Goal: Task Accomplishment & Management: Complete application form

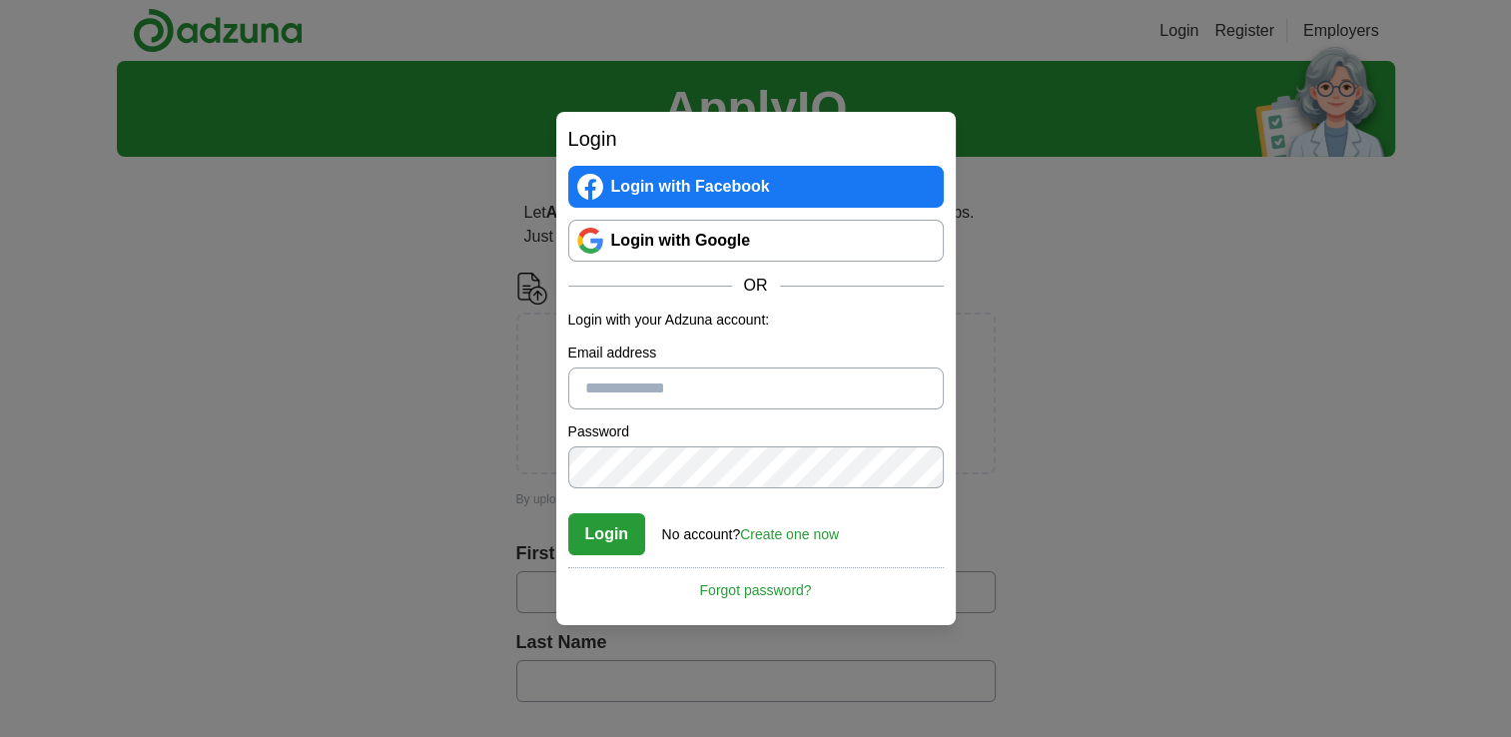
click at [808, 389] on input "Email address" at bounding box center [755, 388] width 375 height 42
type input "**********"
click at [812, 528] on link "Create one now" at bounding box center [789, 534] width 99 height 16
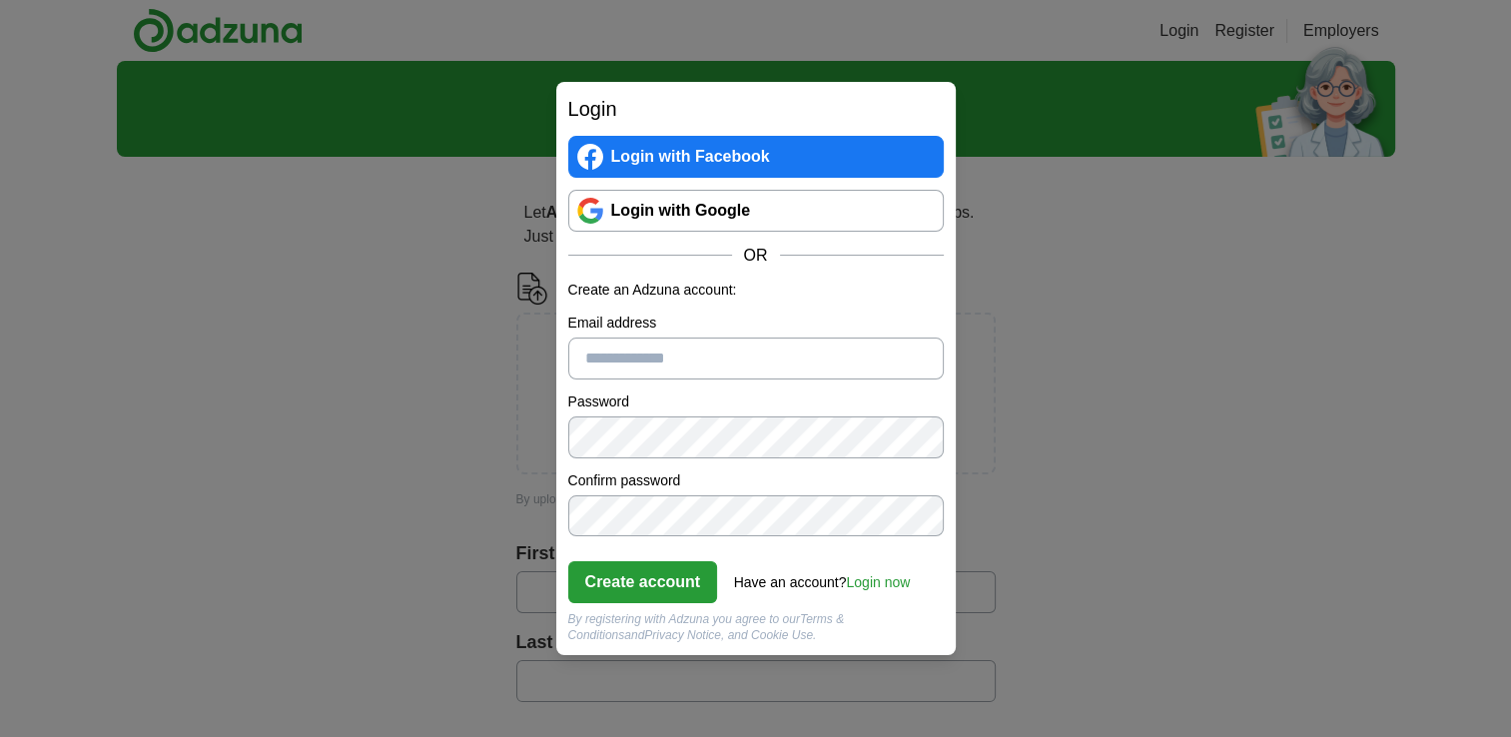
click at [744, 353] on input "Email address" at bounding box center [755, 359] width 375 height 42
type input "**********"
click at [673, 577] on button "Create account" at bounding box center [643, 582] width 150 height 42
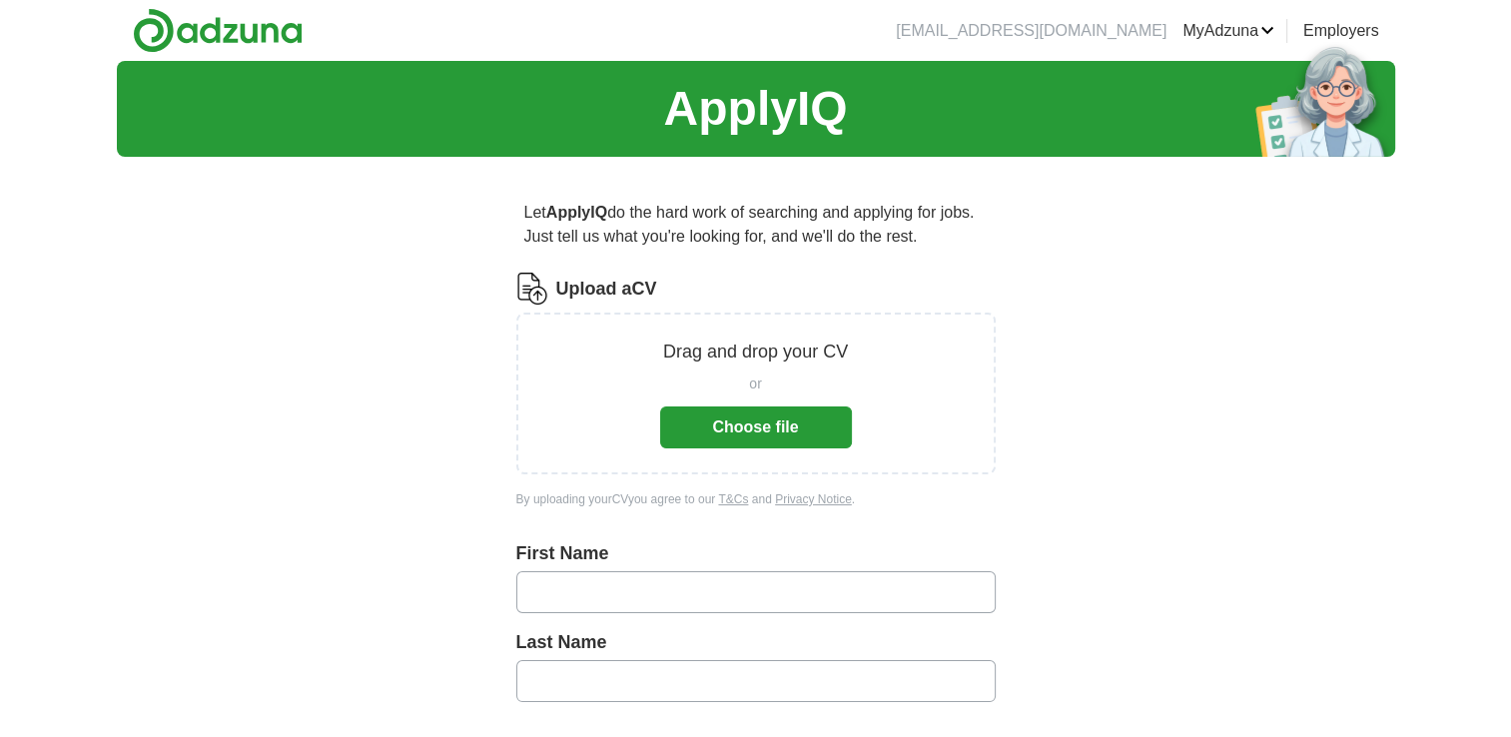
click at [813, 421] on button "Choose file" at bounding box center [756, 427] width 192 height 42
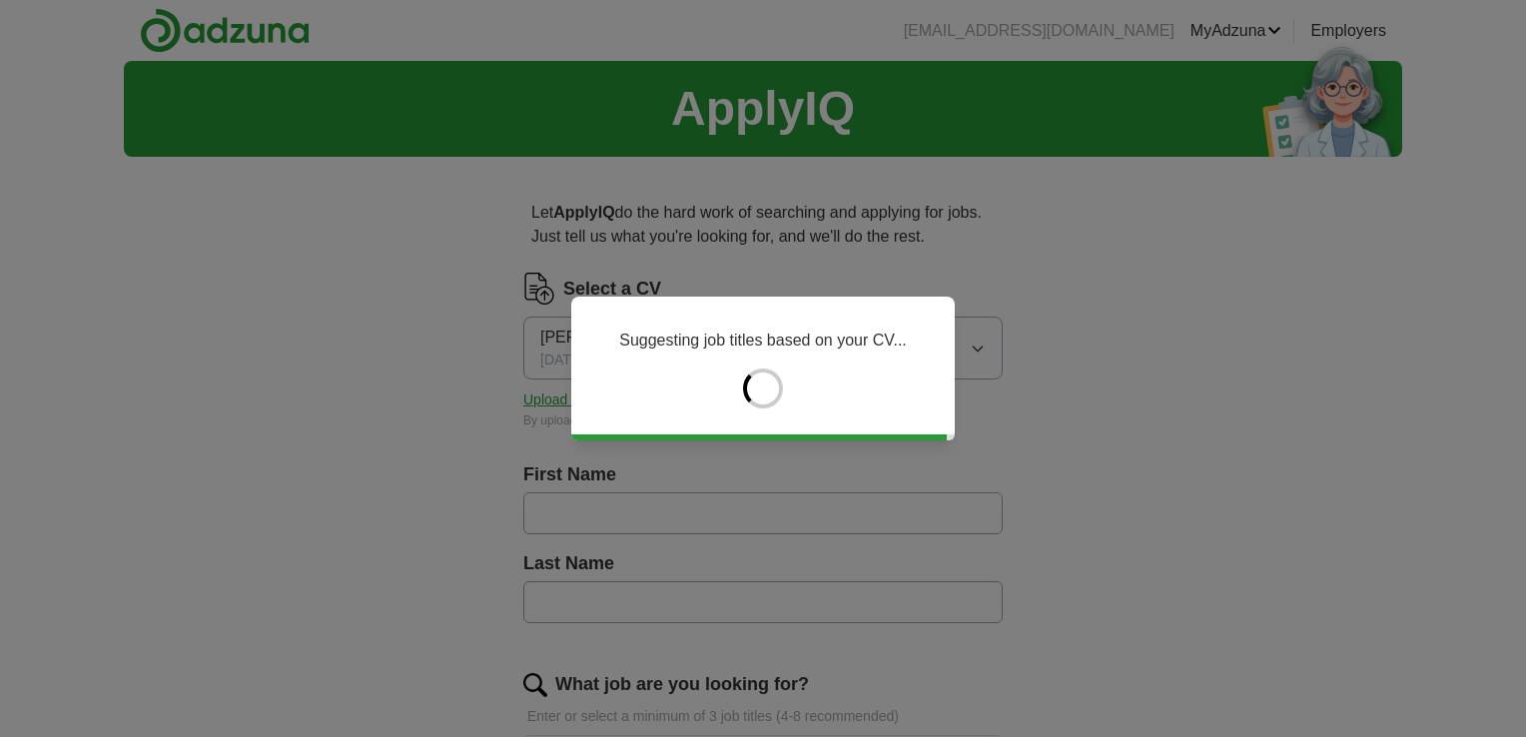
type input "*****"
type input "********"
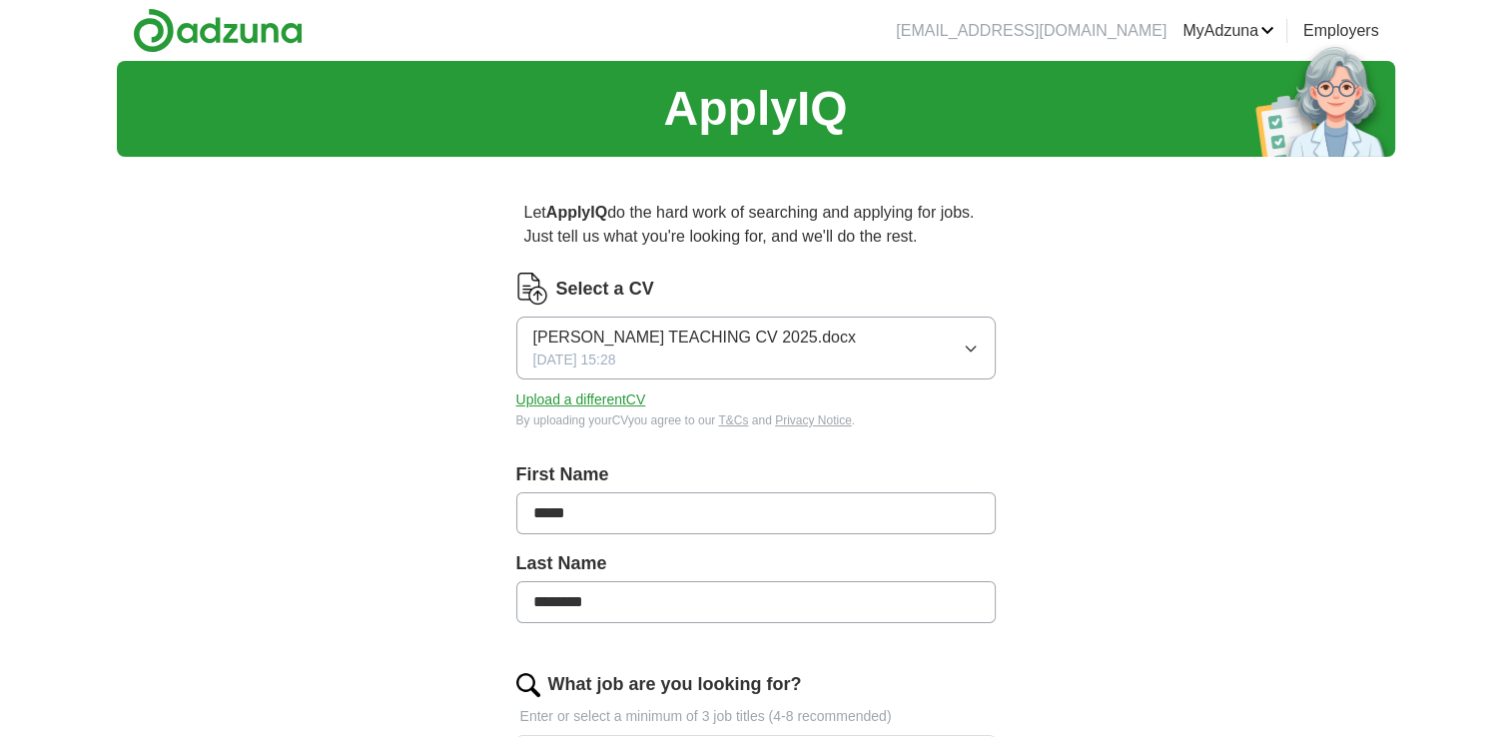
click at [970, 350] on icon "button" at bounding box center [970, 349] width 9 height 5
click at [720, 328] on span "SAMIA FENEMORE TEACHING CV 2025.docx" at bounding box center [694, 338] width 323 height 24
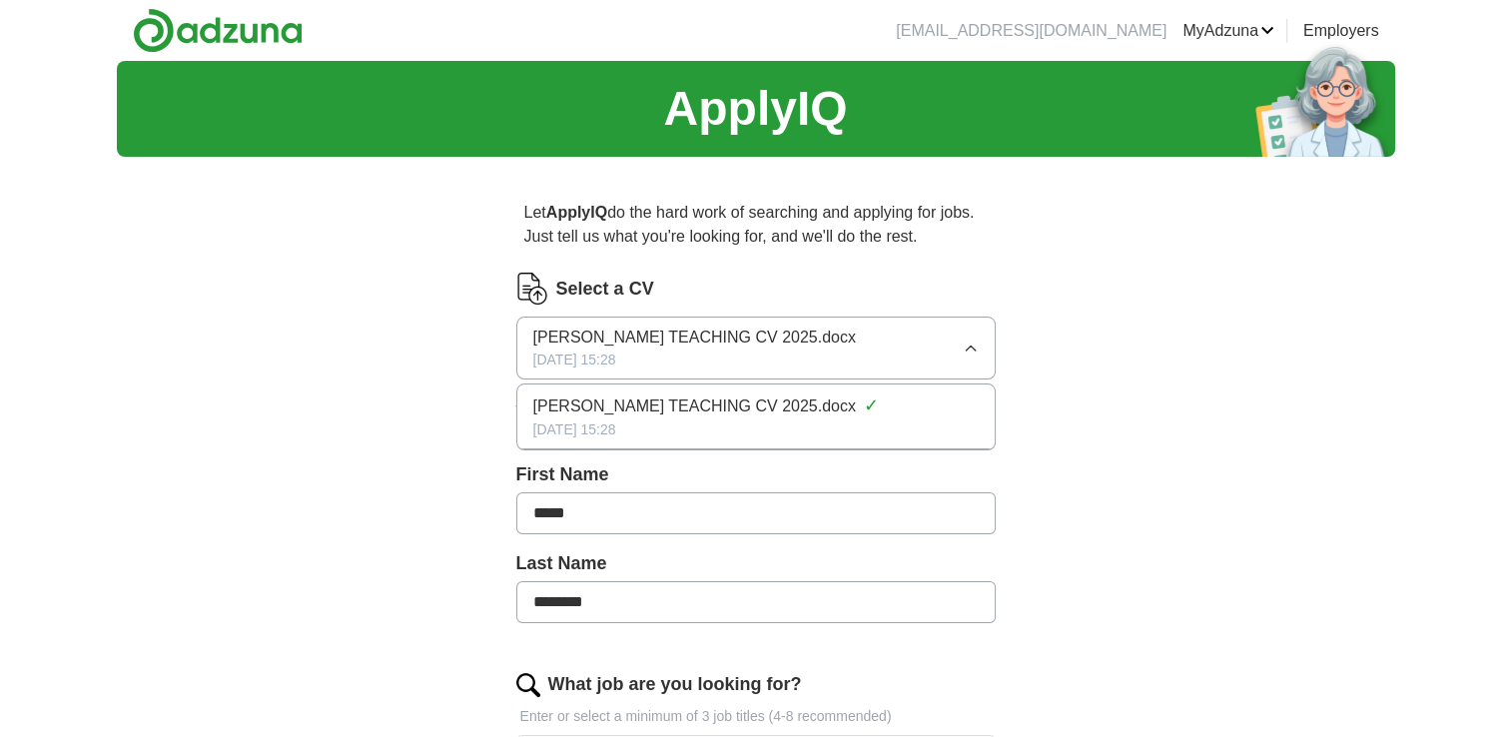
click at [720, 328] on span "SAMIA FENEMORE TEACHING CV 2025.docx" at bounding box center [694, 338] width 323 height 24
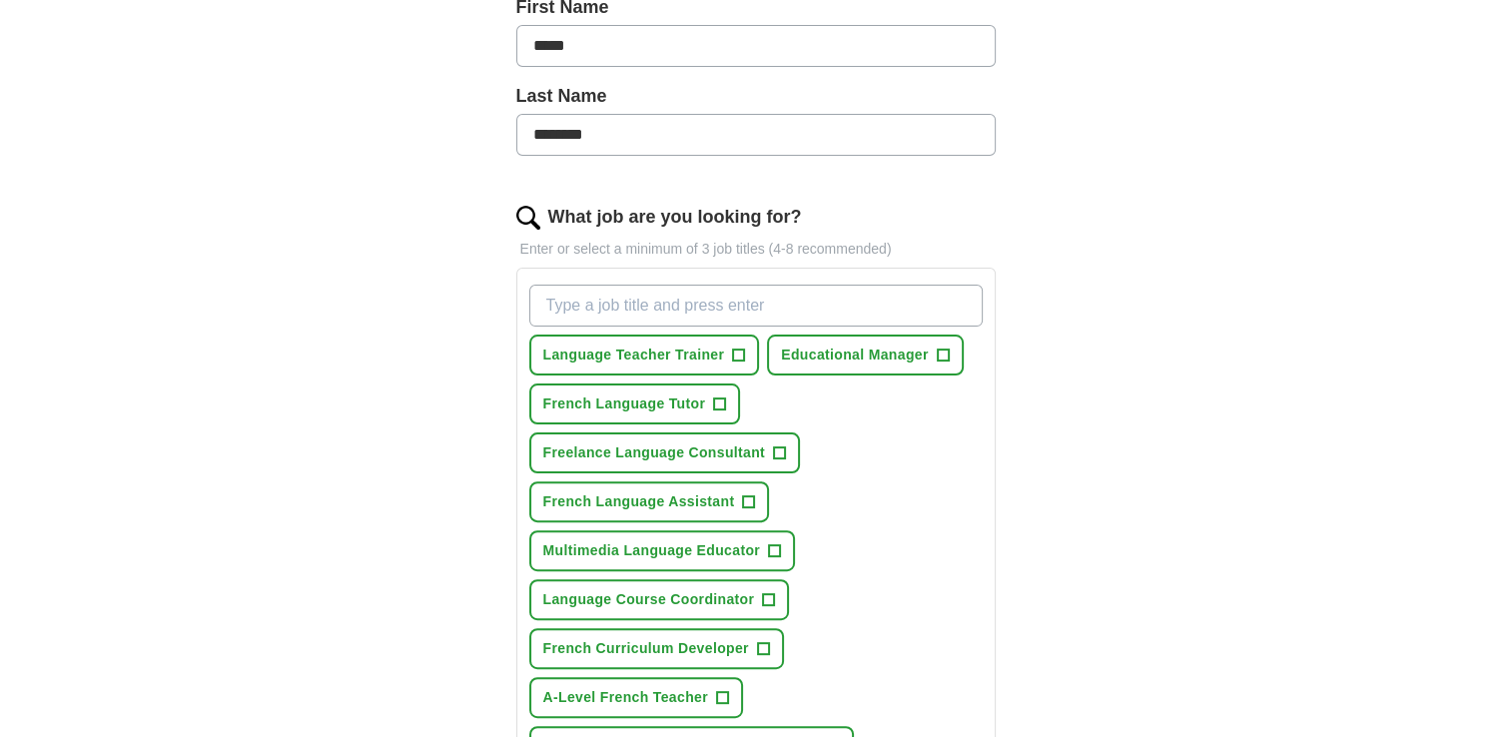
scroll to position [471, 0]
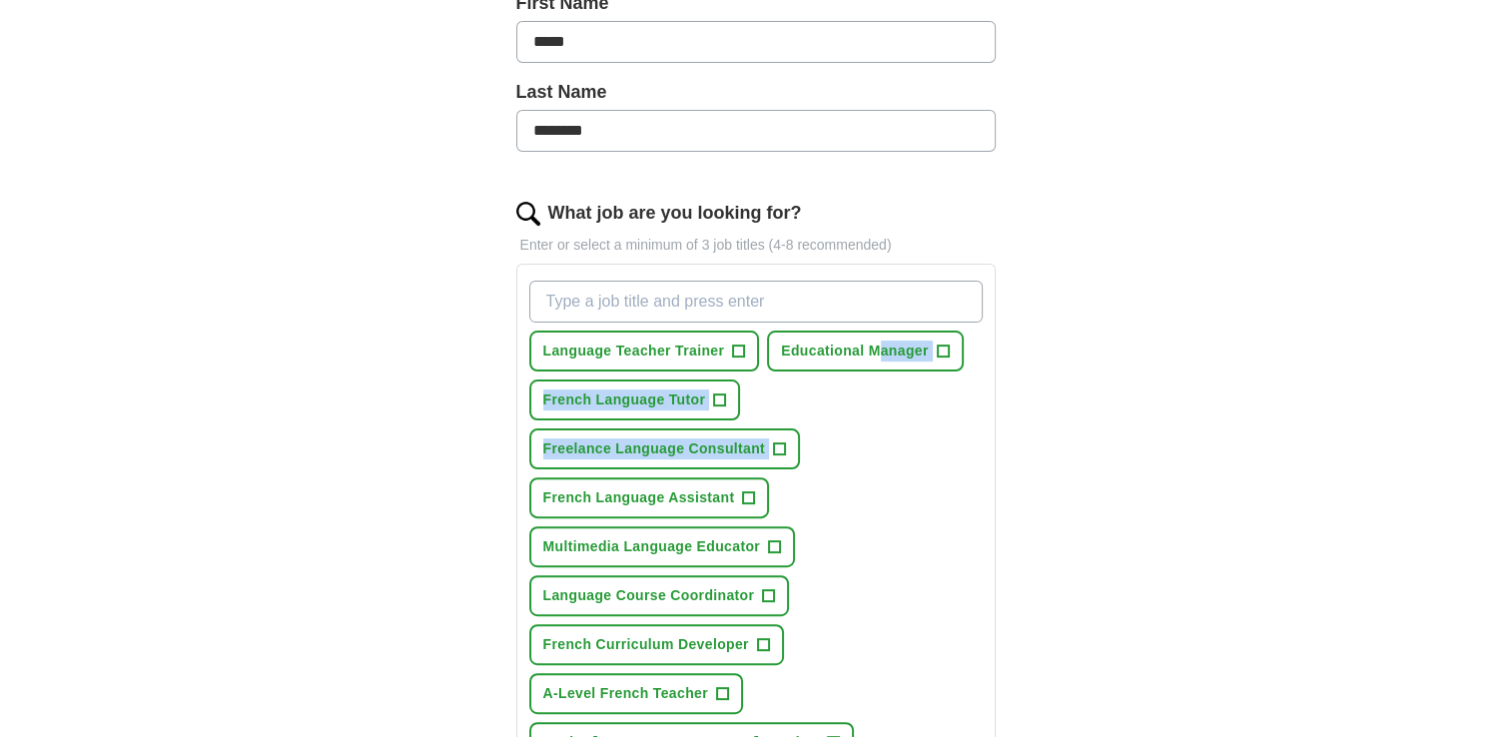
drag, startPoint x: 844, startPoint y: 437, endPoint x: 886, endPoint y: 448, distance: 43.4
click at [886, 448] on div "Language Teacher Trainer + Educational Manager + French Language Tutor + Freela…" at bounding box center [755, 522] width 461 height 498
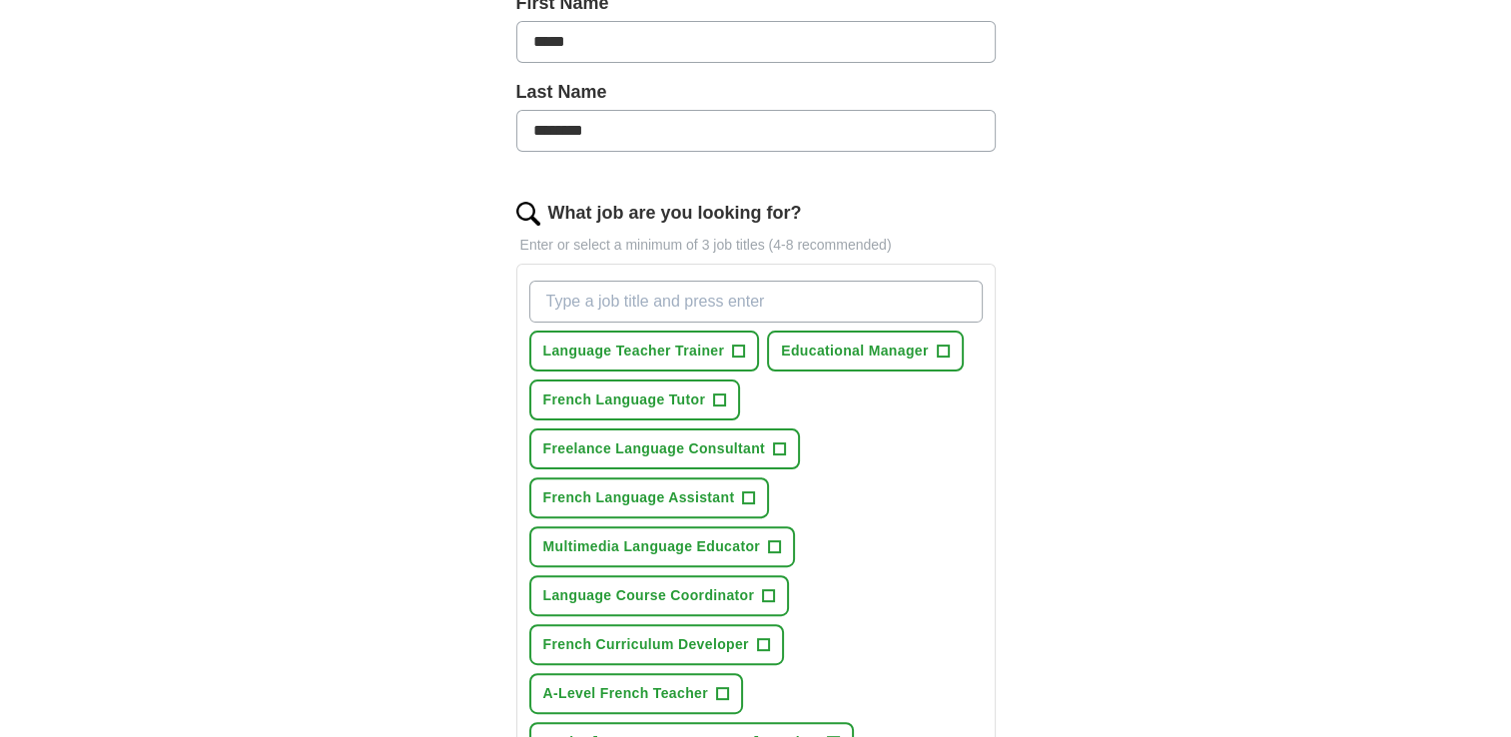
click at [1062, 237] on div "Let ApplyIQ do the hard work of searching and applying for jobs. Just tell us w…" at bounding box center [755, 470] width 639 height 1539
click at [733, 344] on span "+" at bounding box center [739, 352] width 12 height 16
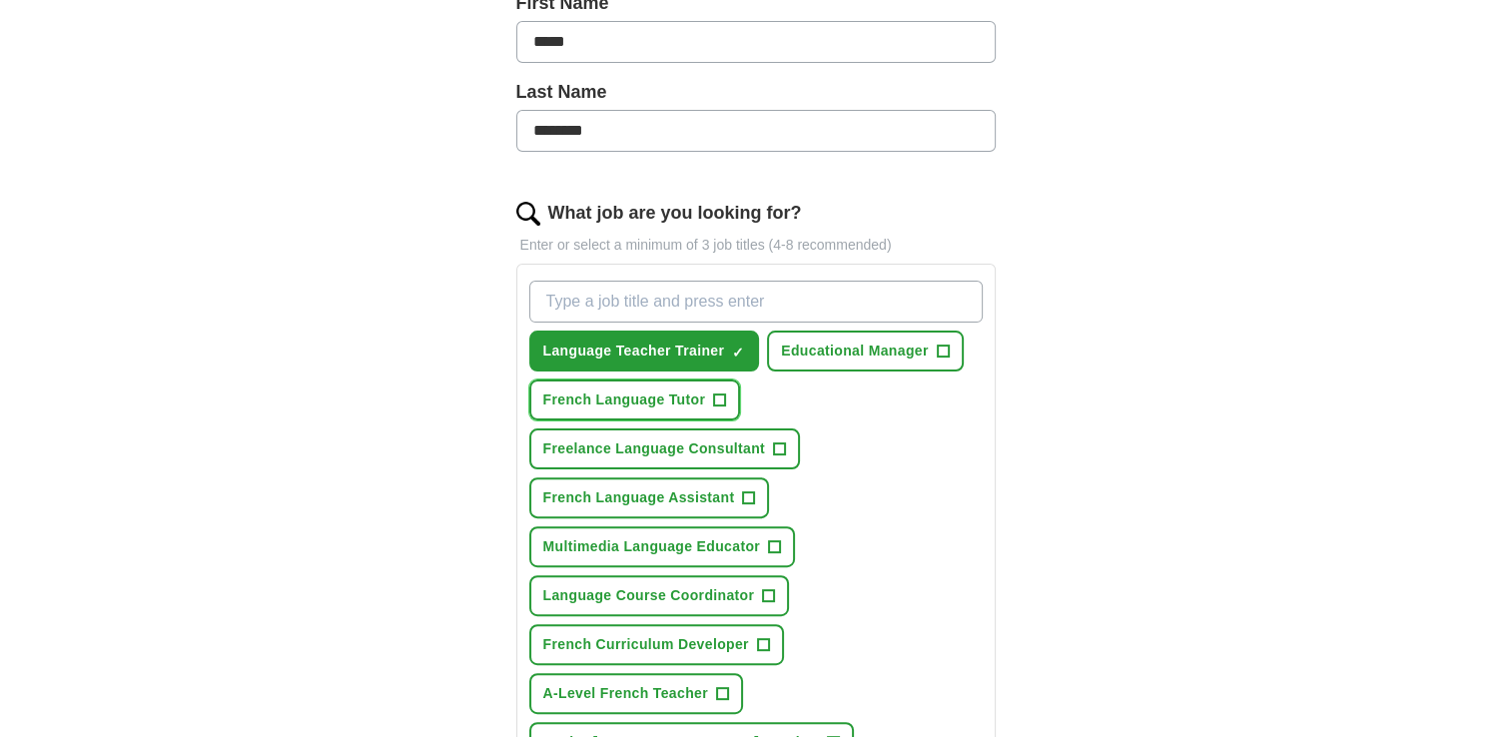
click at [731, 395] on button "French Language Tutor +" at bounding box center [635, 399] width 212 height 41
click at [783, 449] on span "+" at bounding box center [780, 449] width 12 height 16
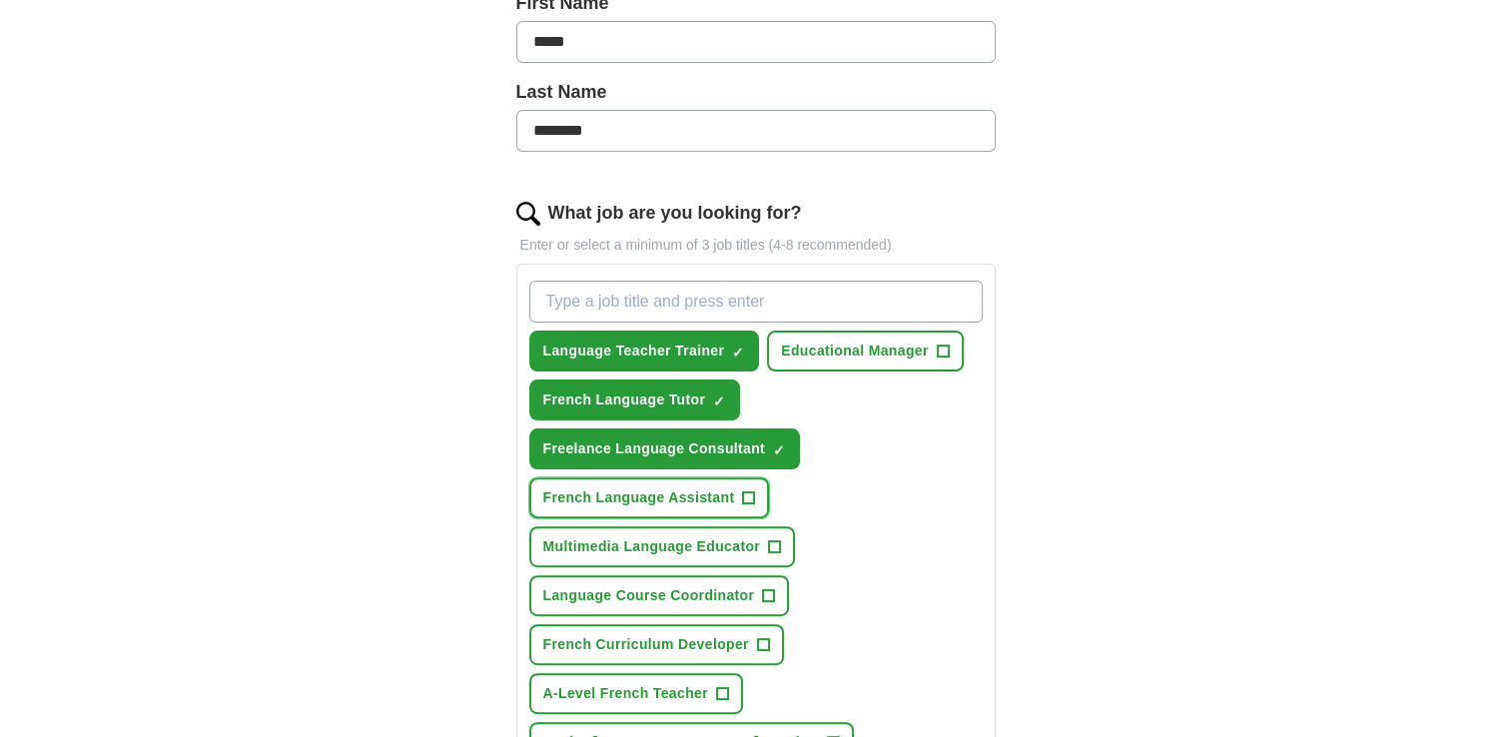
click at [752, 491] on span "+" at bounding box center [749, 498] width 12 height 16
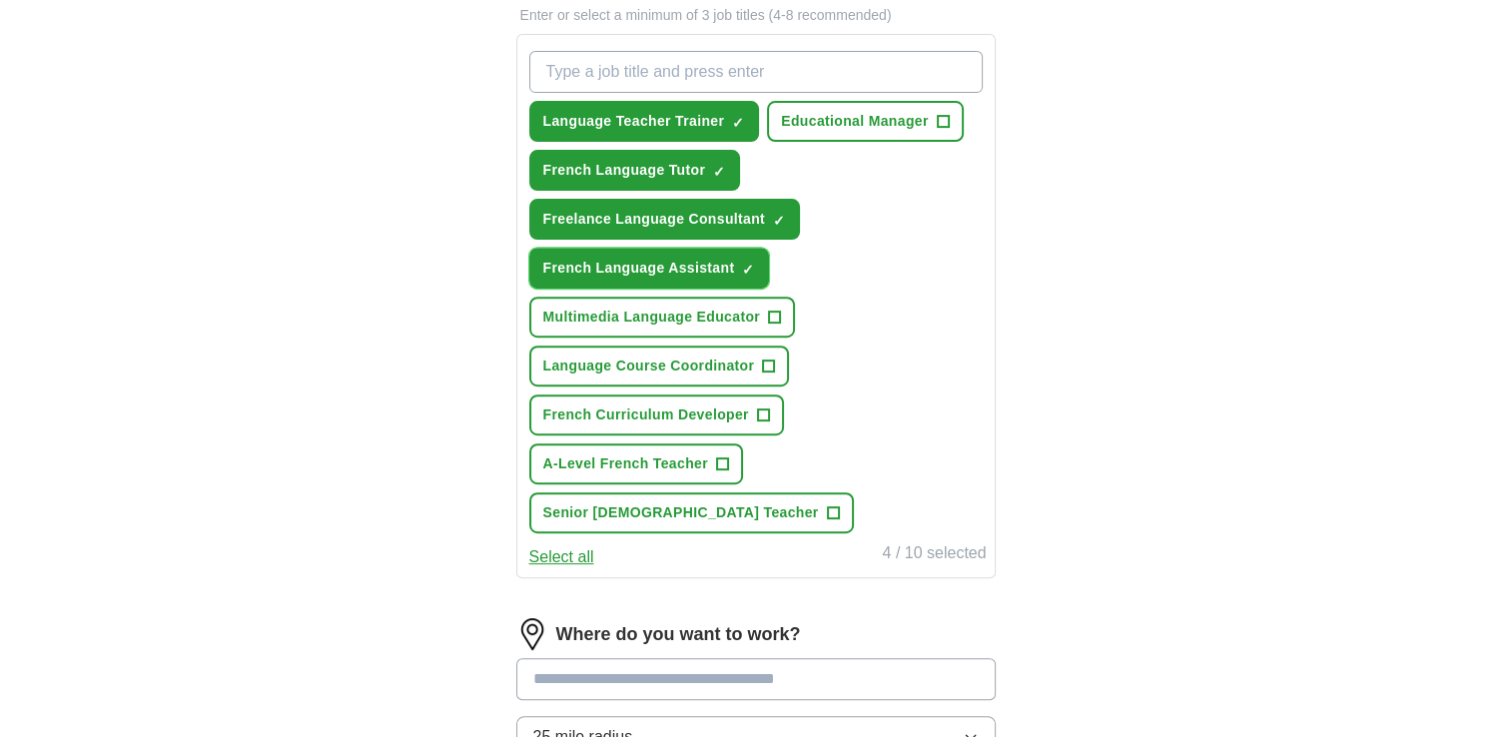
scroll to position [707, 0]
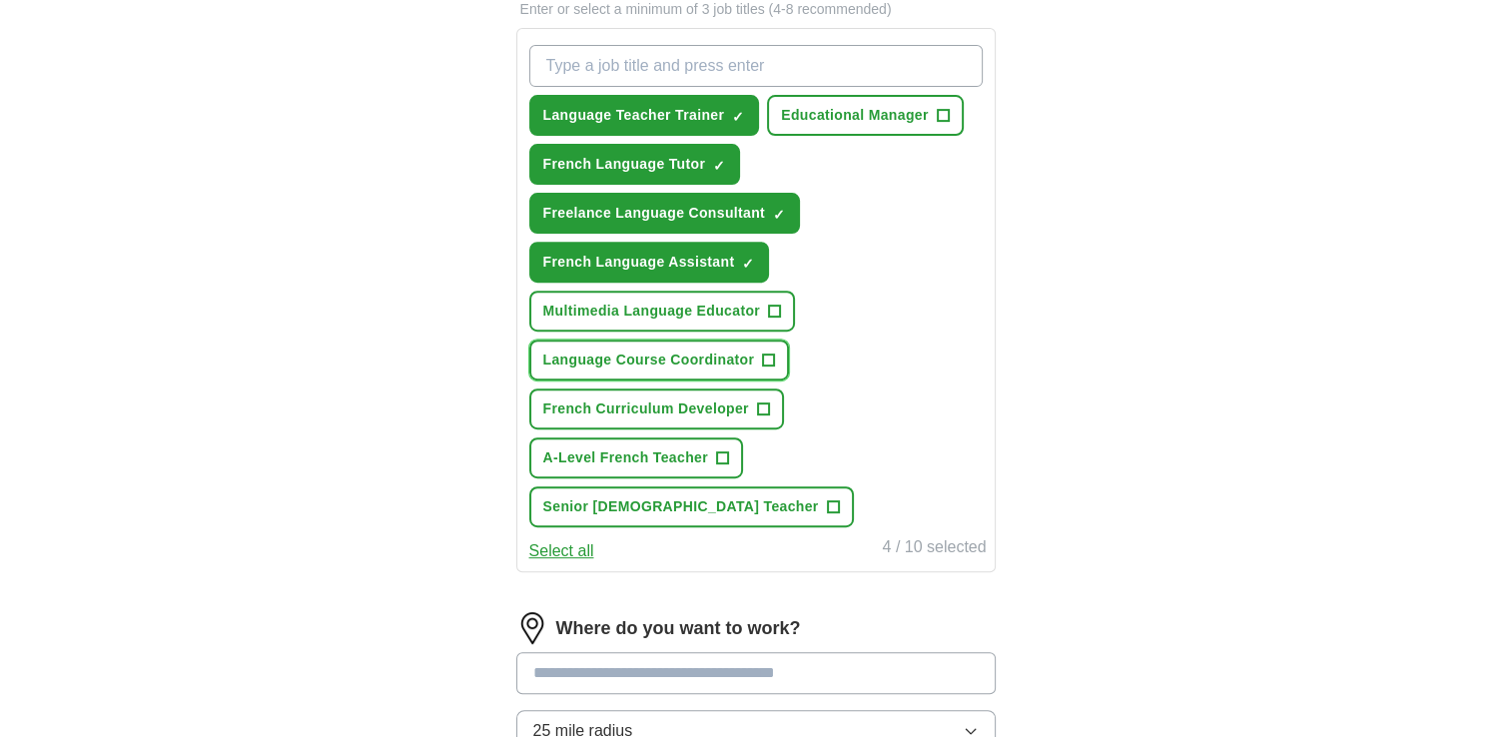
click at [773, 353] on span "+" at bounding box center [769, 361] width 12 height 16
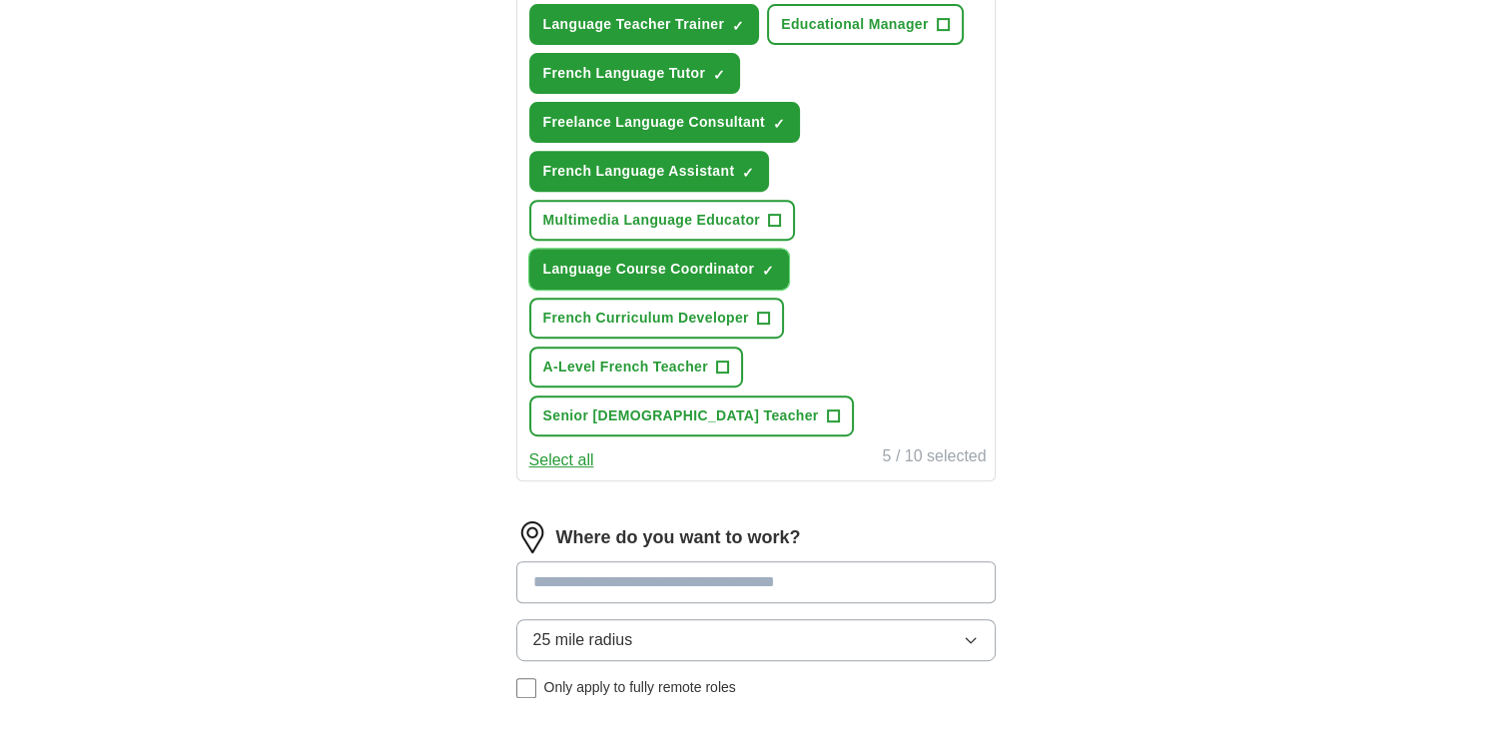
scroll to position [799, 0]
click at [757, 310] on span "+" at bounding box center [763, 318] width 12 height 16
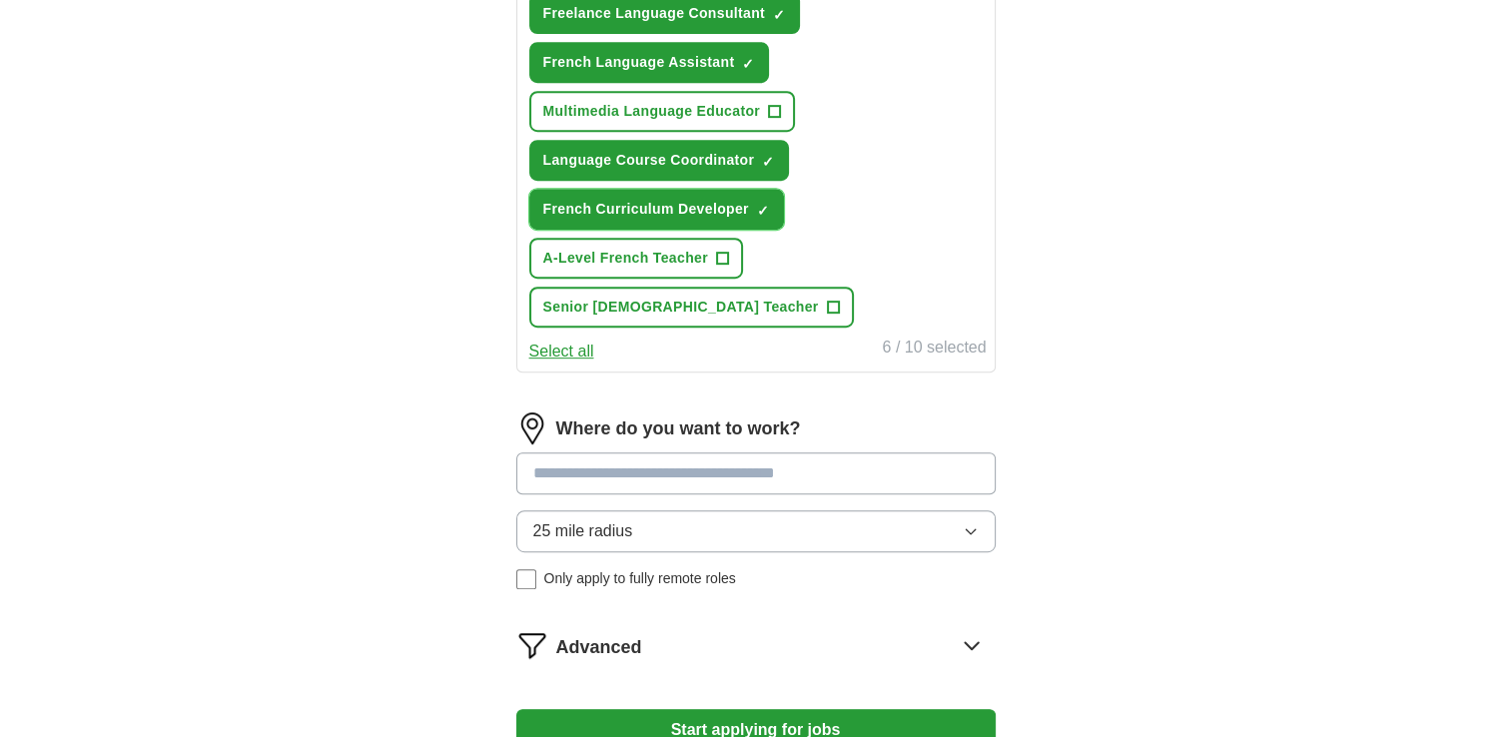
scroll to position [786, 0]
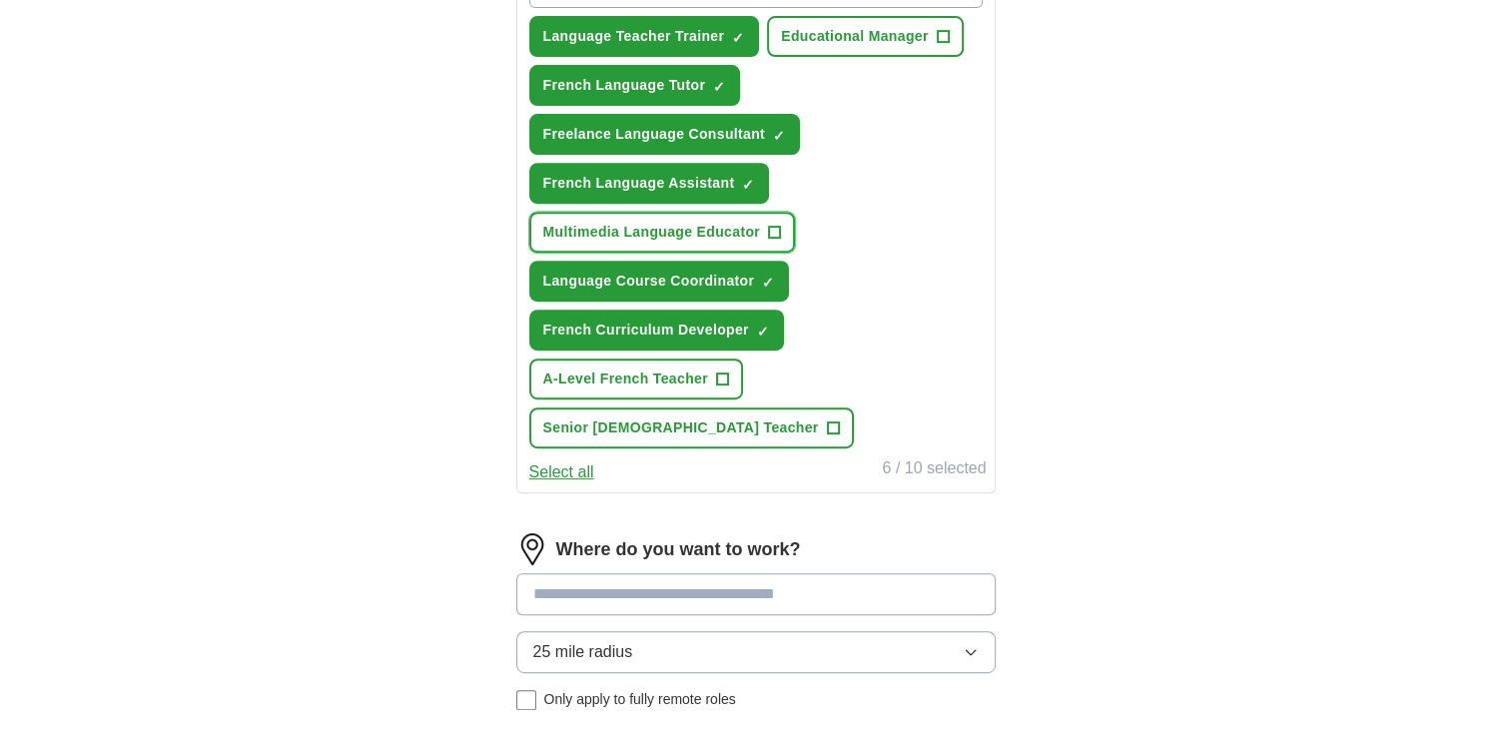
click at [771, 226] on span "+" at bounding box center [774, 233] width 12 height 16
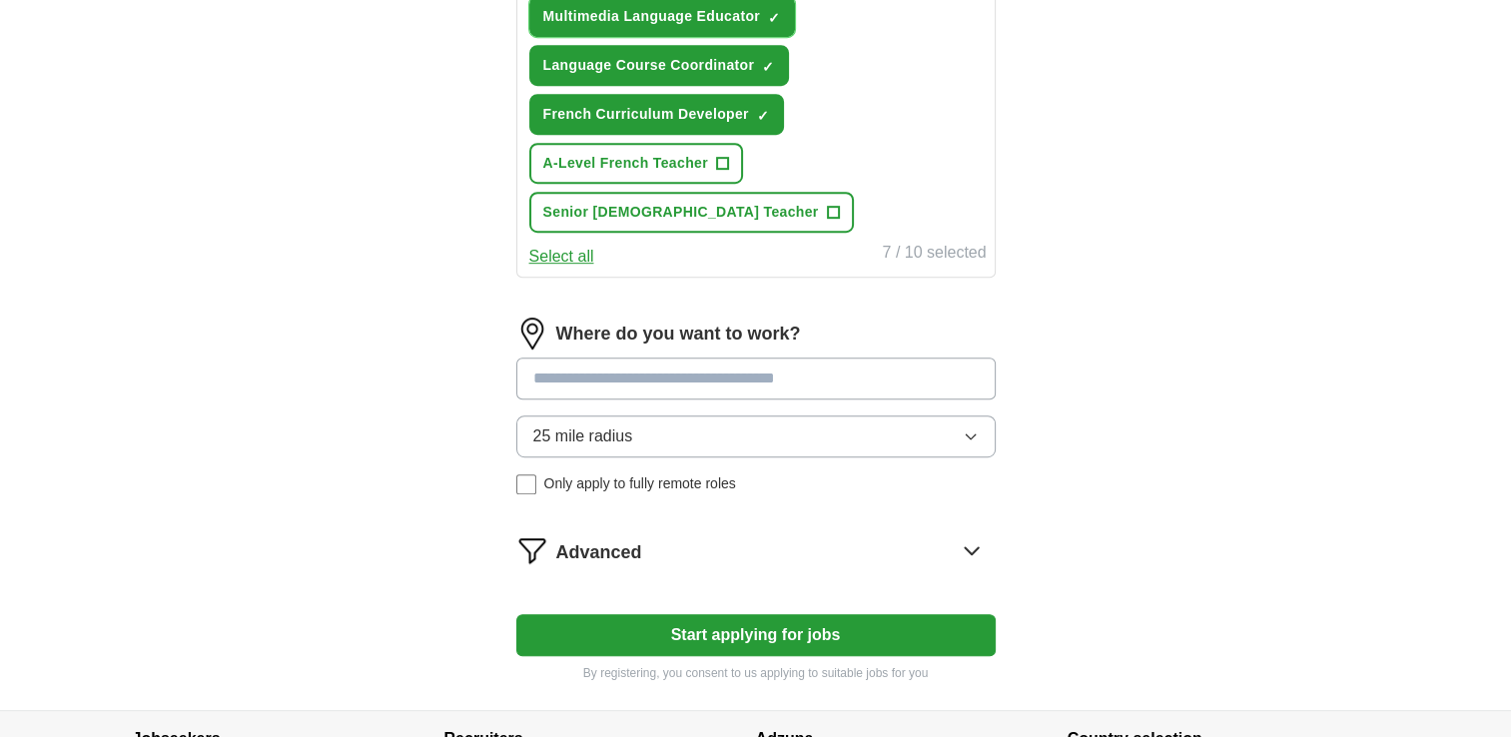
scroll to position [1003, 0]
click at [779, 356] on input at bounding box center [755, 377] width 479 height 42
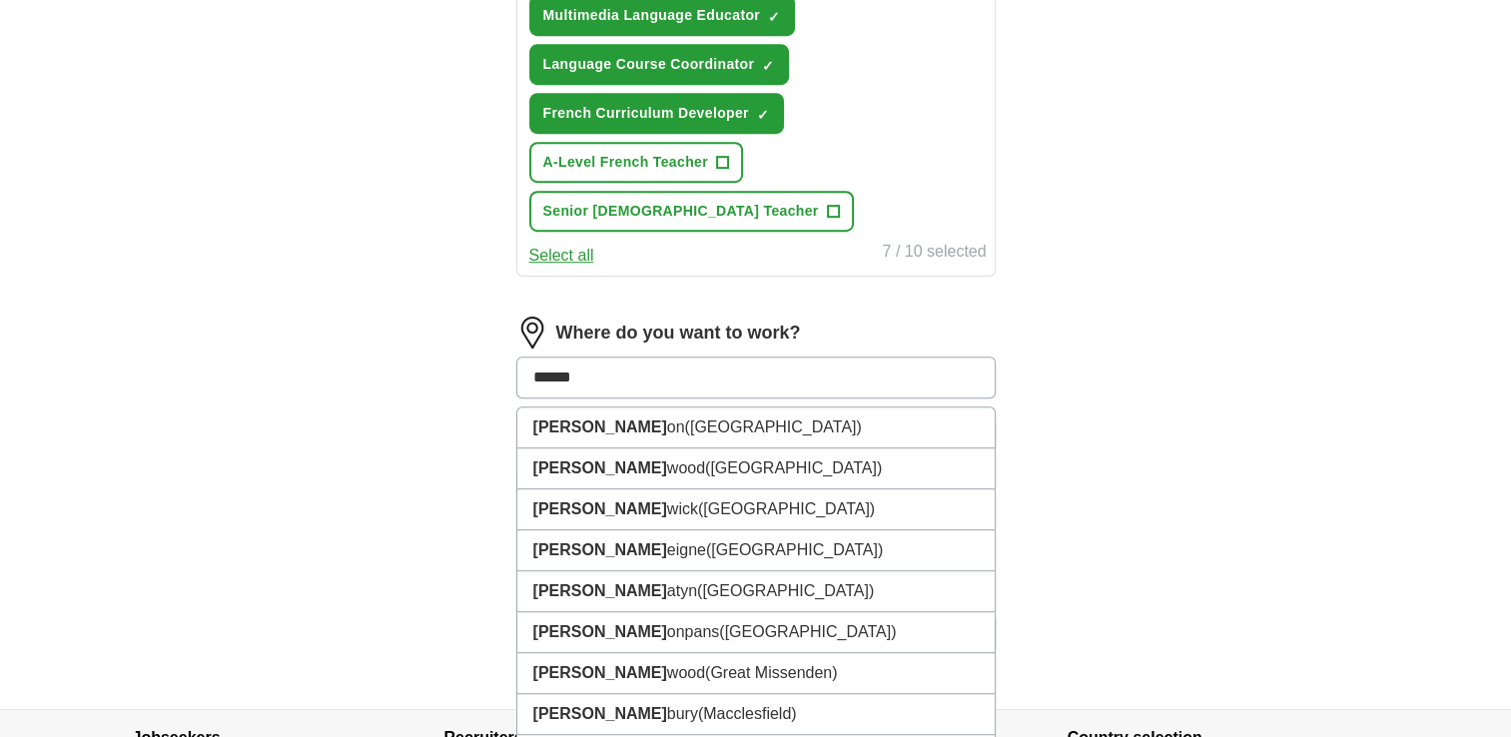
type input "*******"
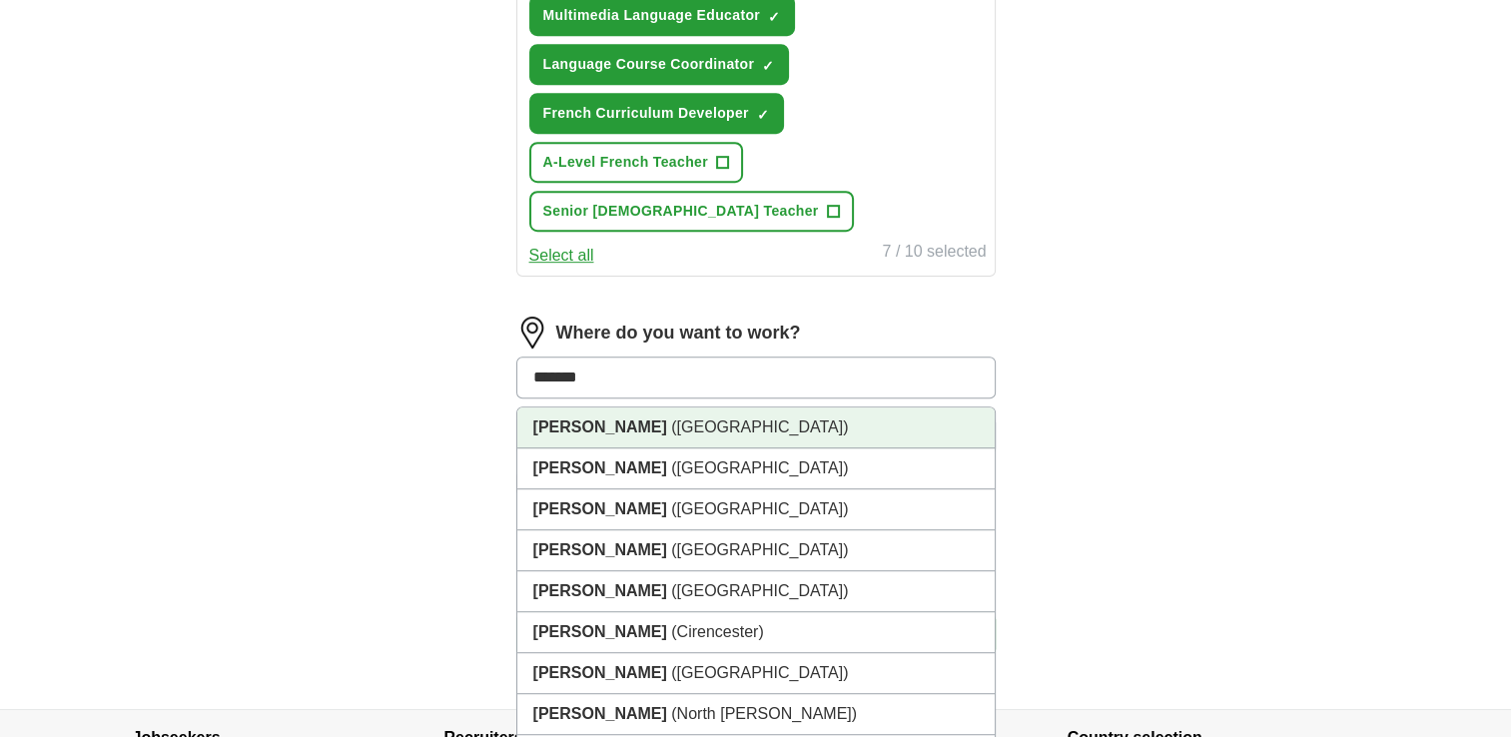
click at [671, 418] on span "(Lancashire)" at bounding box center [759, 426] width 177 height 17
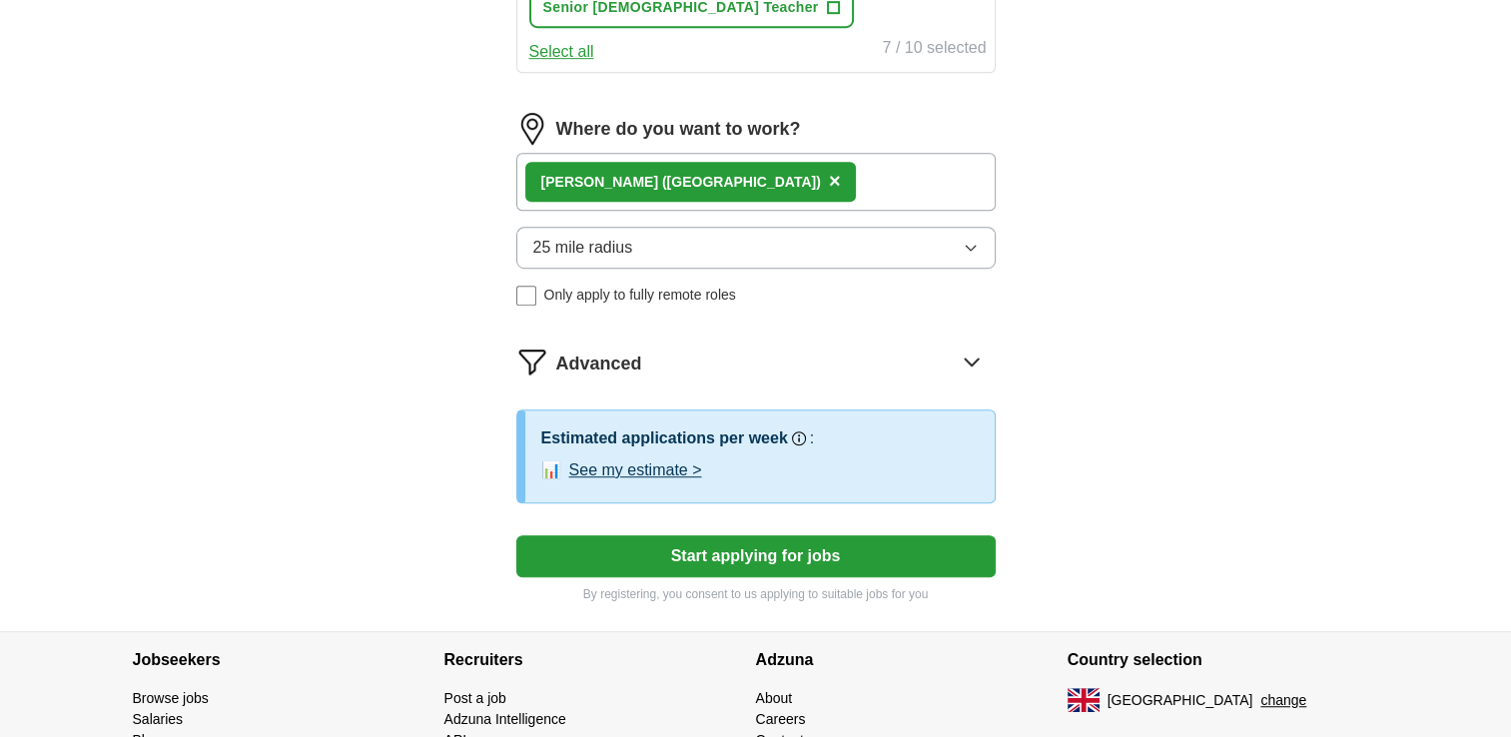
scroll to position [1206, 0]
click at [686, 458] on button "See my estimate >" at bounding box center [635, 470] width 133 height 24
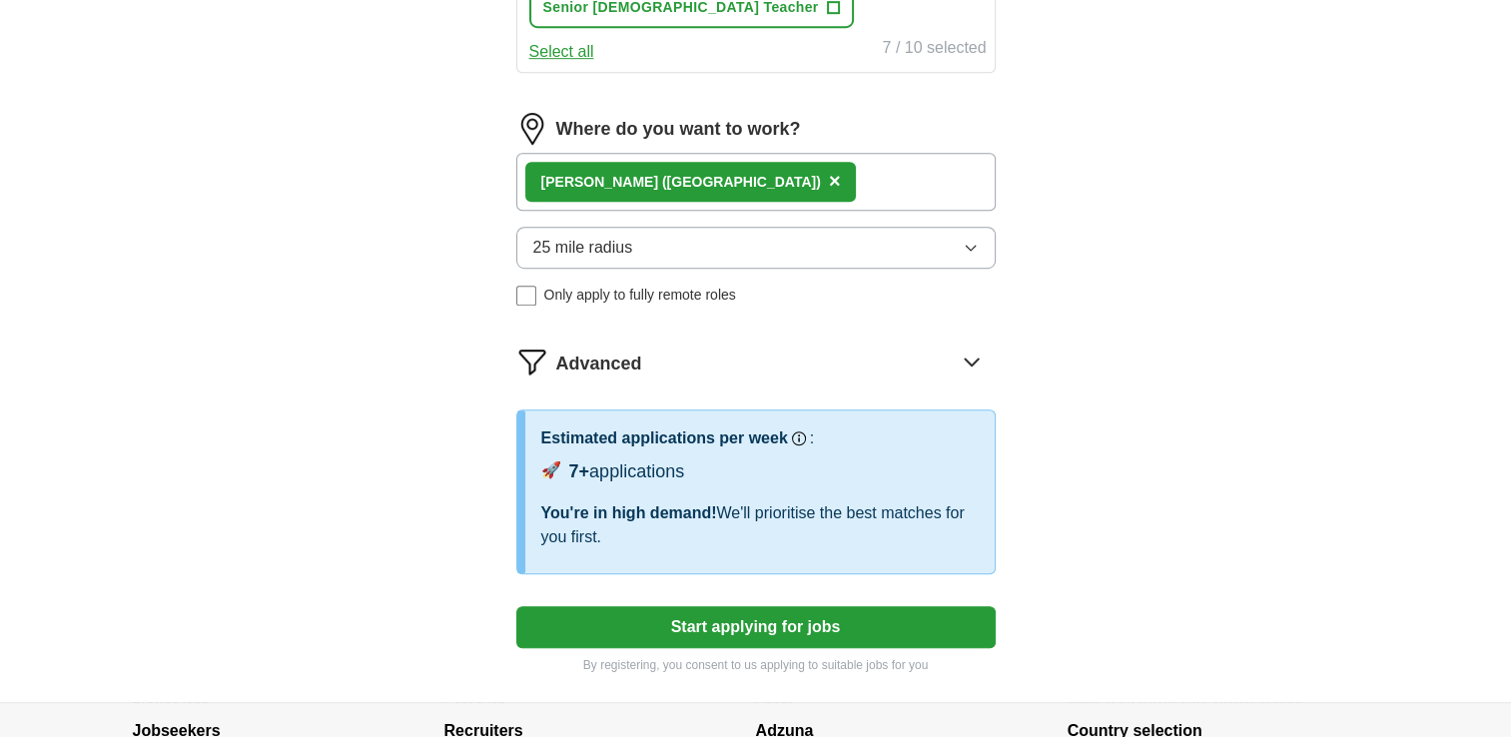
click at [882, 606] on button "Start applying for jobs" at bounding box center [755, 627] width 479 height 42
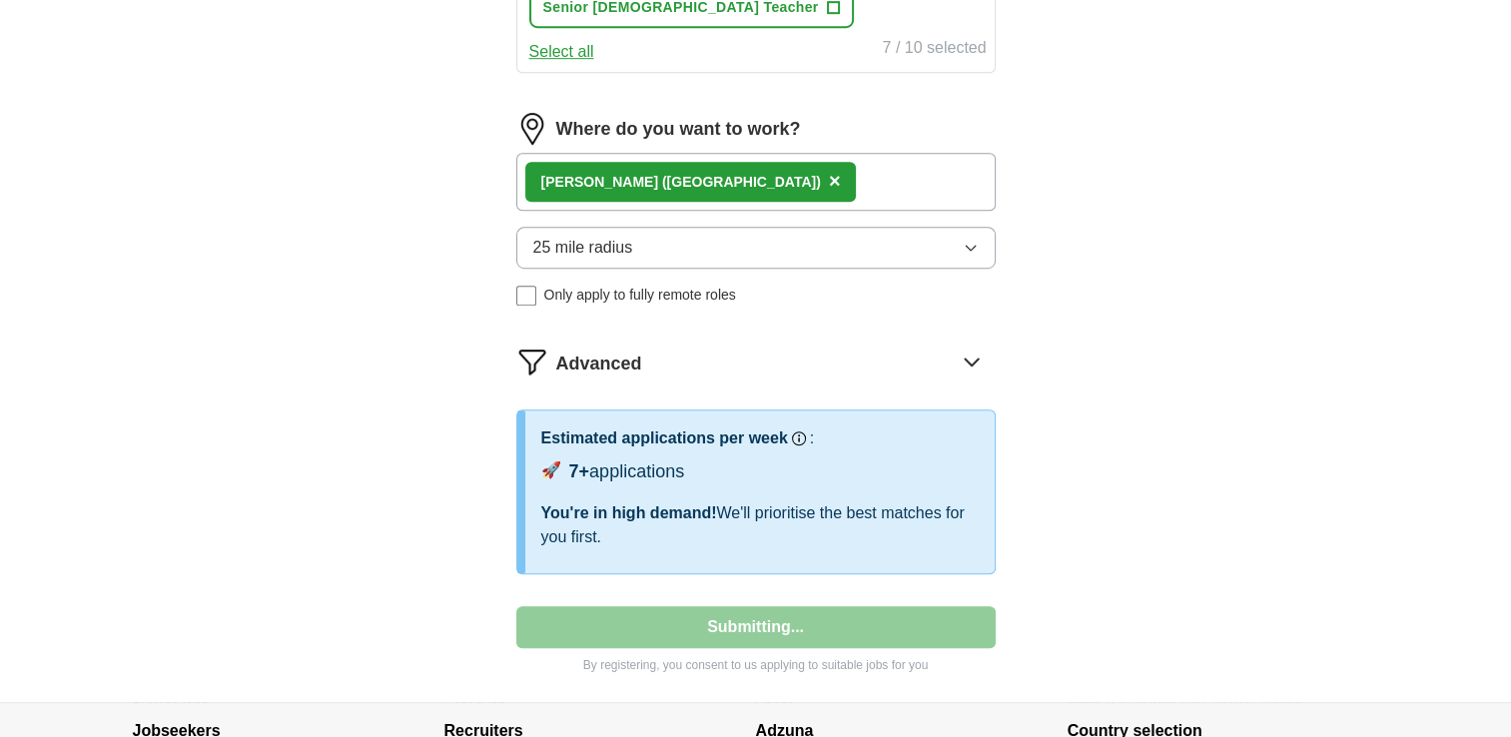
select select "**"
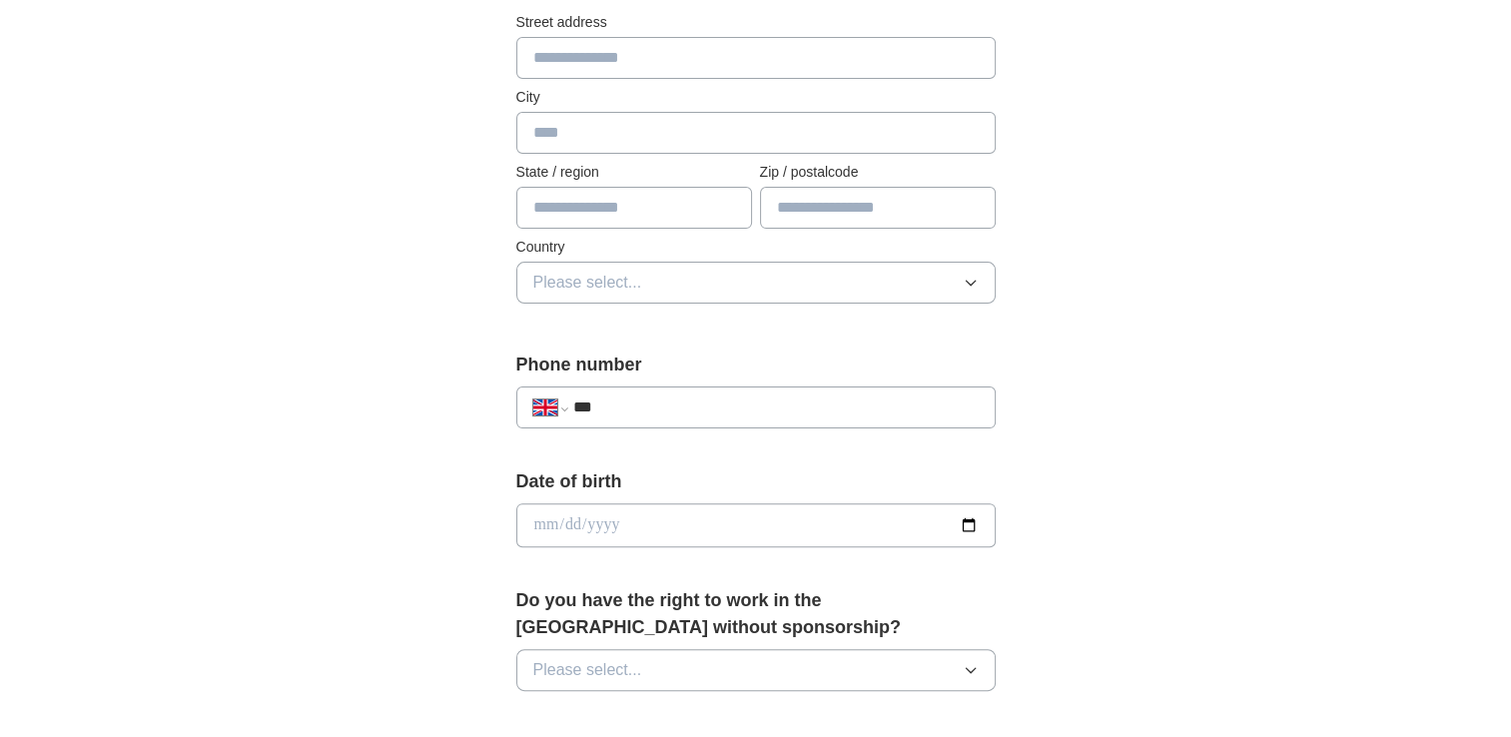
scroll to position [0, 0]
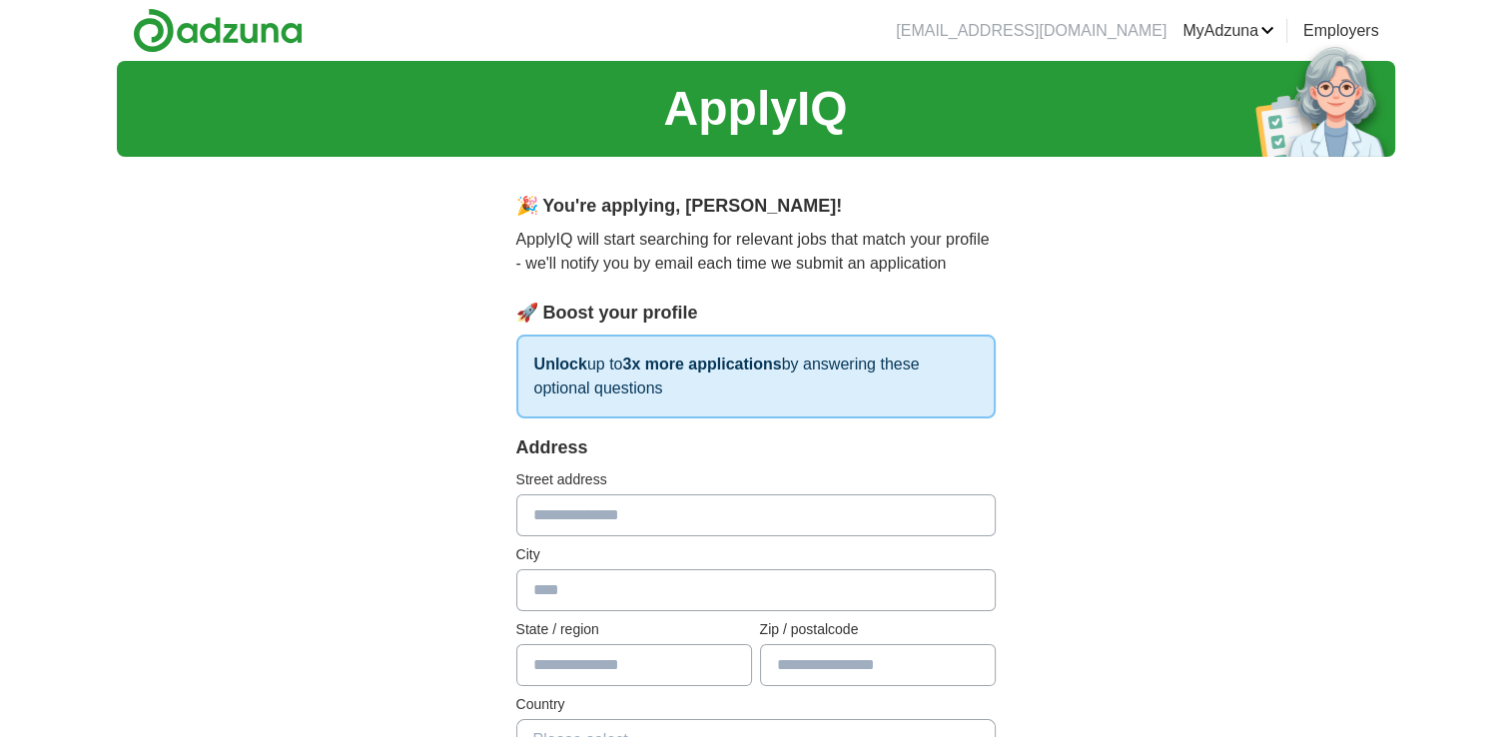
click at [1264, 26] on link "MyAdzuna" at bounding box center [1228, 31] width 92 height 24
click at [0, 0] on link "Preferences" at bounding box center [0, 0] width 0 height 0
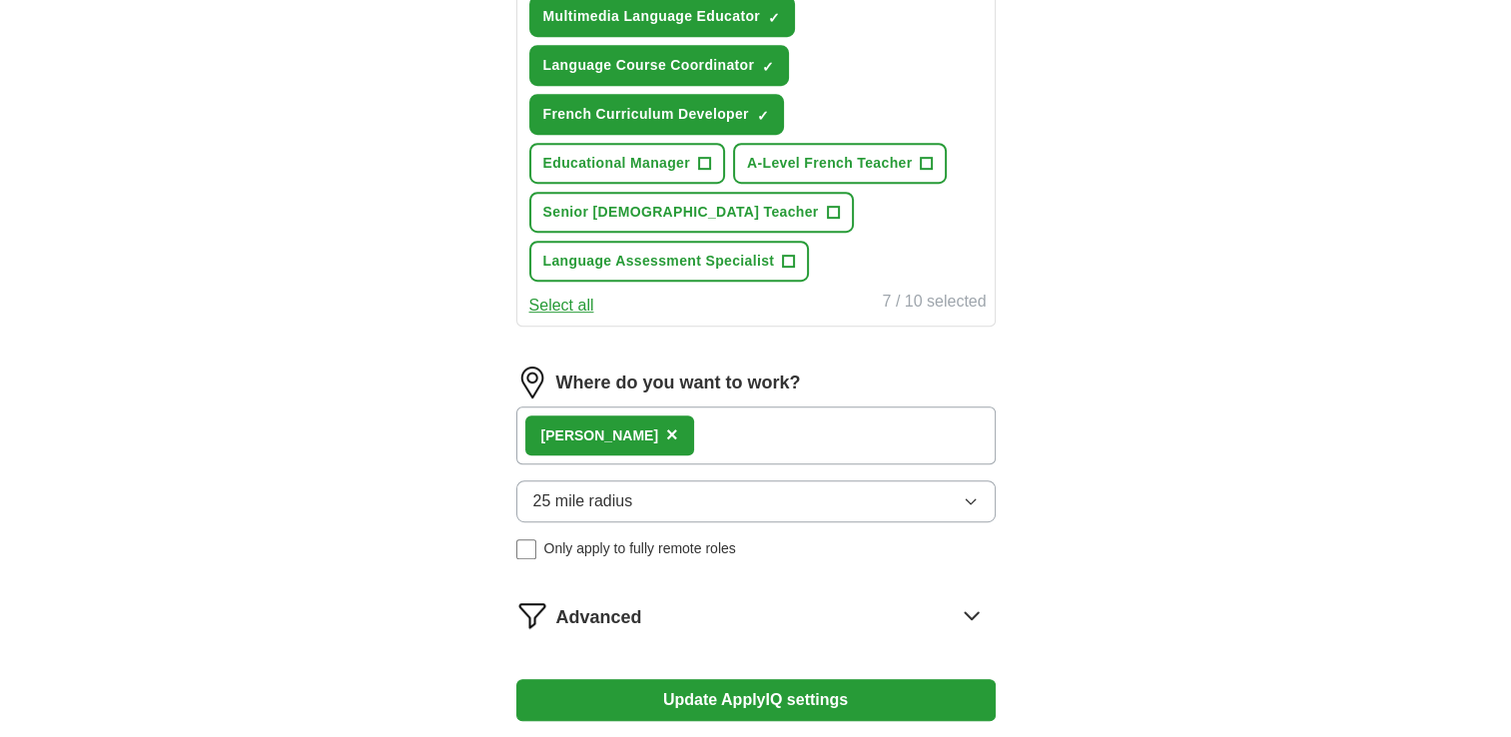
scroll to position [1242, 0]
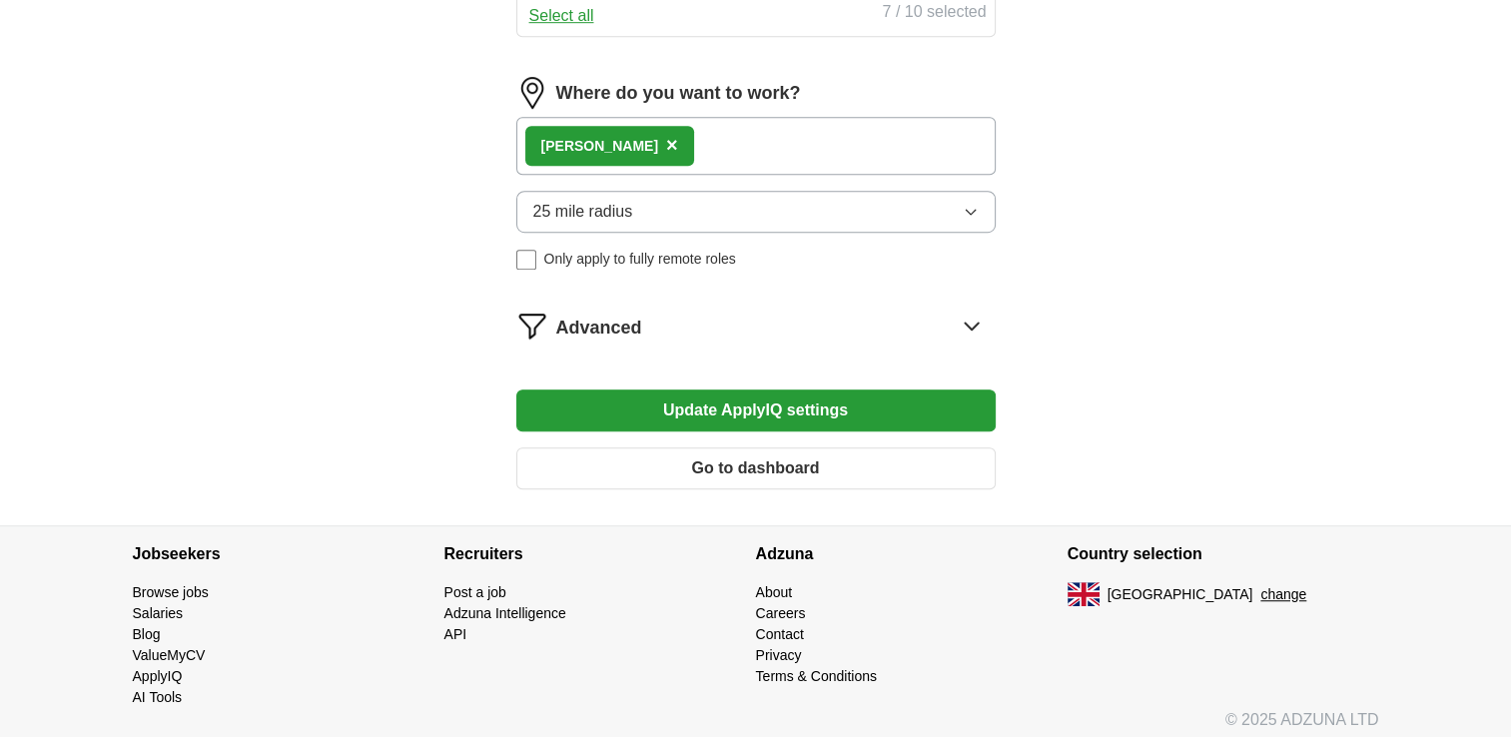
click at [767, 472] on button "Go to dashboard" at bounding box center [755, 468] width 479 height 42
